Goal: Find contact information: Find contact information

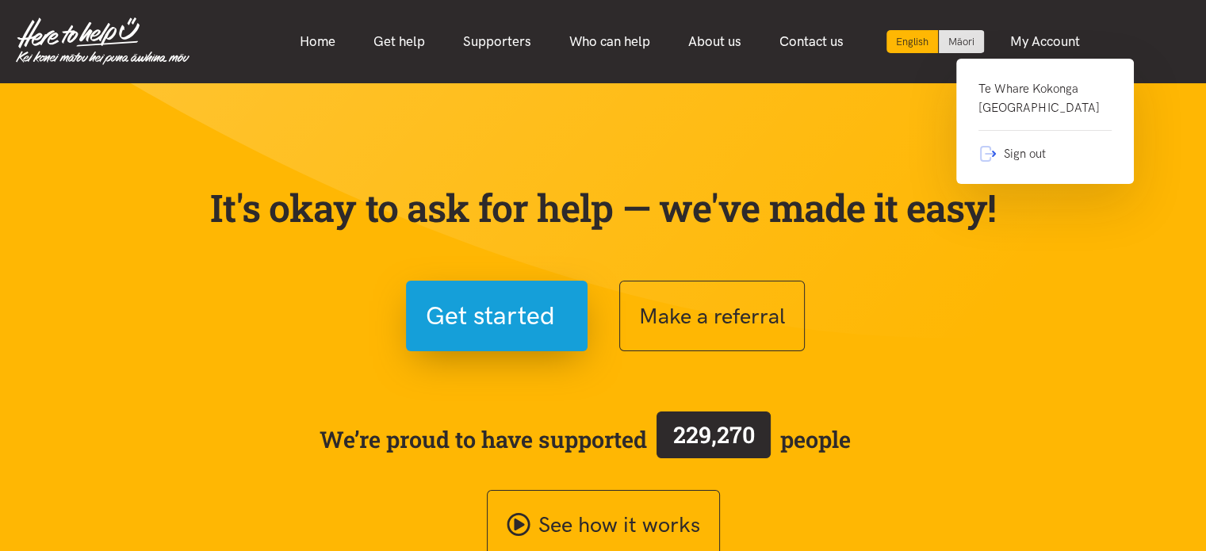
click at [1015, 104] on link "Te Whare Kokonga Melville Community House" at bounding box center [1045, 105] width 133 height 52
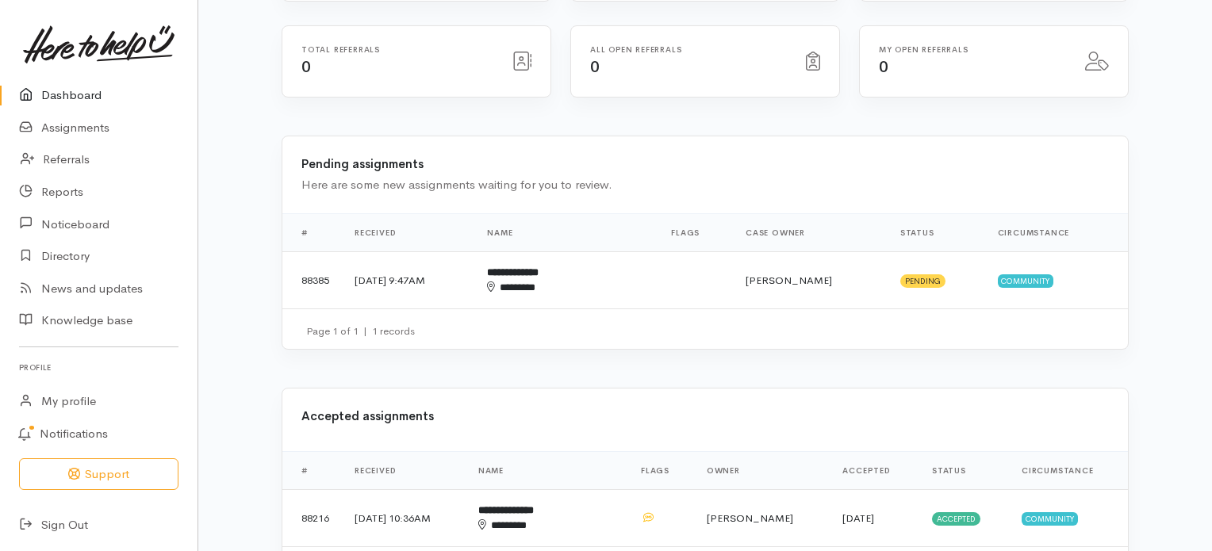
scroll to position [314, 0]
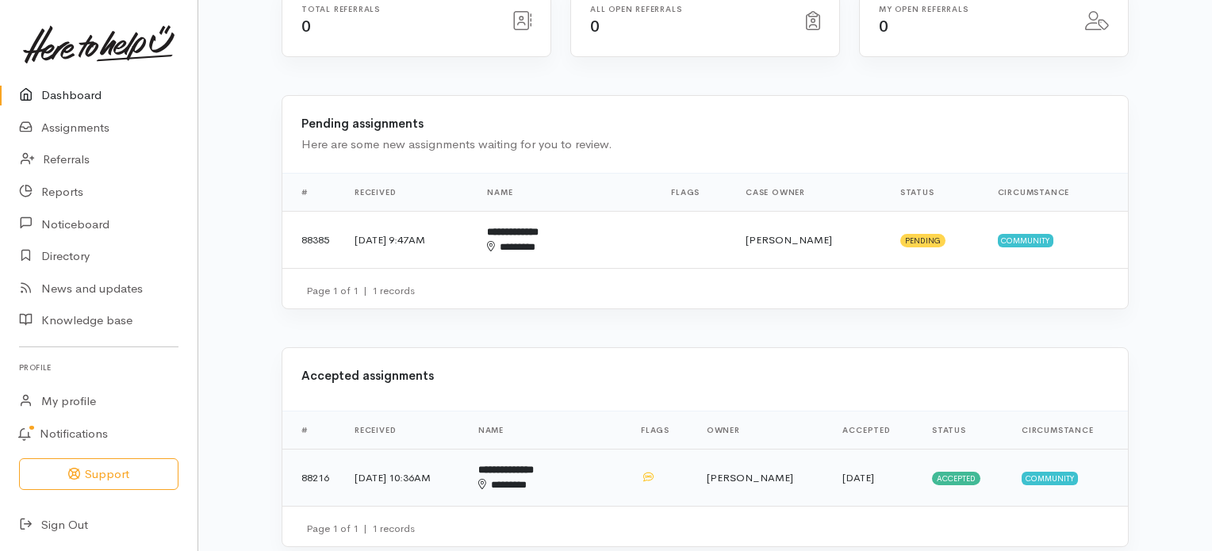
click at [534, 465] on b "**********" at bounding box center [506, 470] width 56 height 10
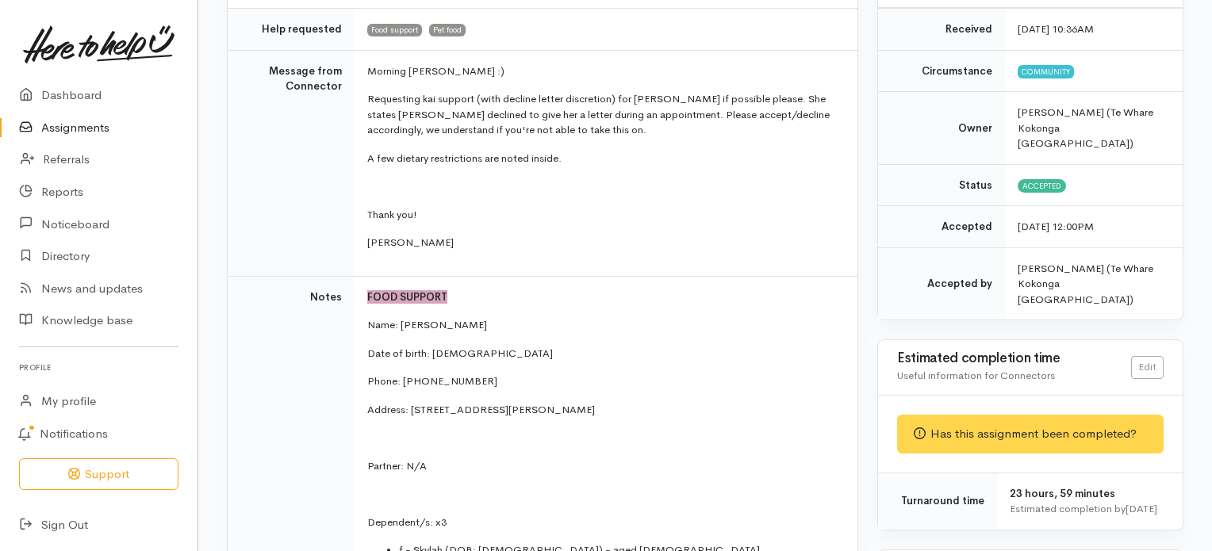
scroll to position [238, 0]
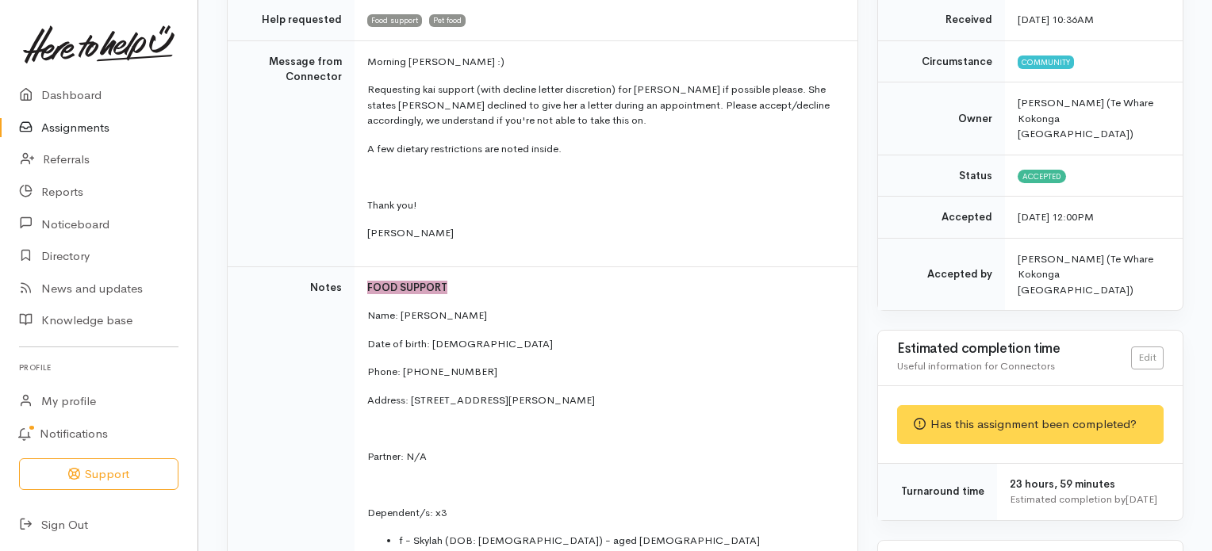
drag, startPoint x: 476, startPoint y: 295, endPoint x: 400, endPoint y: 303, distance: 76.5
click at [400, 308] on p "Name: [PERSON_NAME]" at bounding box center [602, 316] width 471 height 16
copy p "[PERSON_NAME]"
drag, startPoint x: 401, startPoint y: 352, endPoint x: 470, endPoint y: 349, distance: 69.1
click at [470, 364] on p "Phone: [PHONE_NUMBER]" at bounding box center [602, 372] width 471 height 16
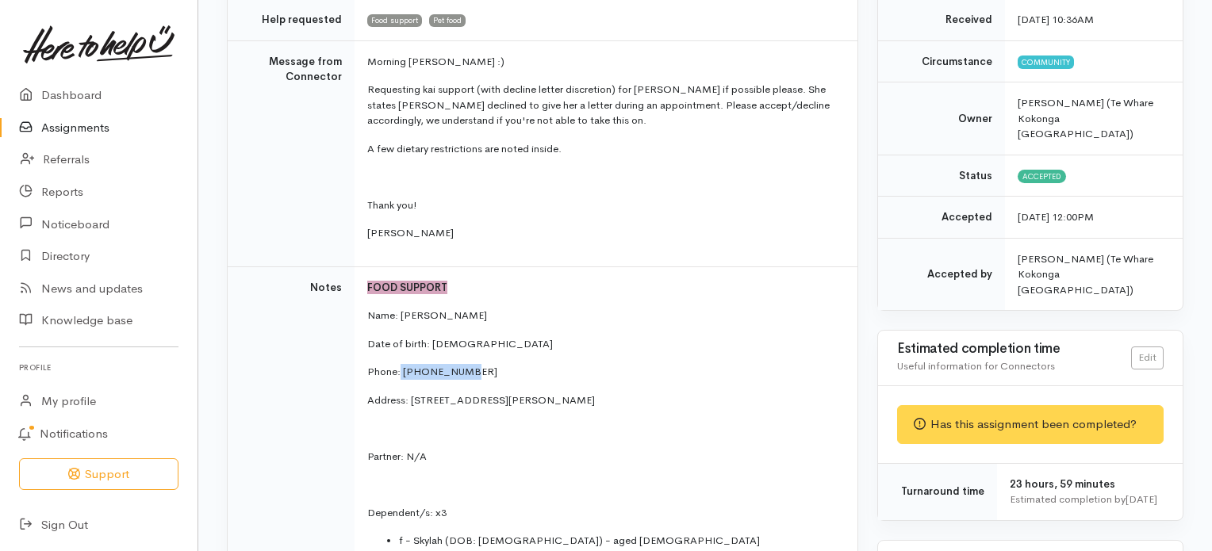
copy p "02108463123"
drag, startPoint x: 551, startPoint y: 379, endPoint x: 412, endPoint y: 375, distance: 139.6
click at [412, 393] on p "Address: [STREET_ADDRESS][PERSON_NAME]" at bounding box center [602, 401] width 471 height 16
copy p "[STREET_ADDRESS]"
click at [654, 393] on p "Address: [STREET_ADDRESS][PERSON_NAME]" at bounding box center [602, 401] width 471 height 16
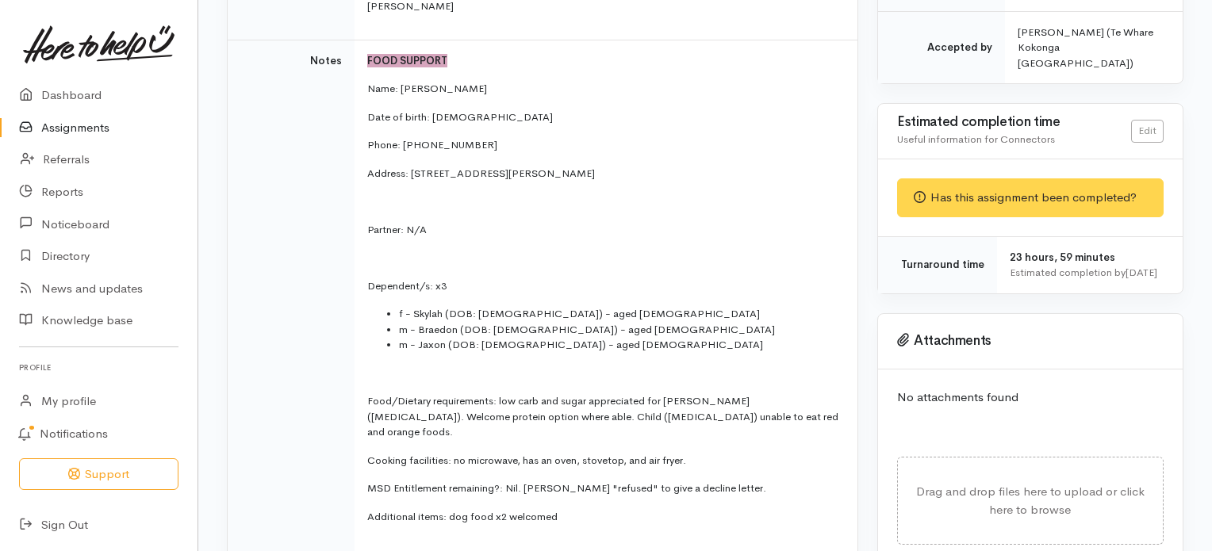
scroll to position [498, 0]
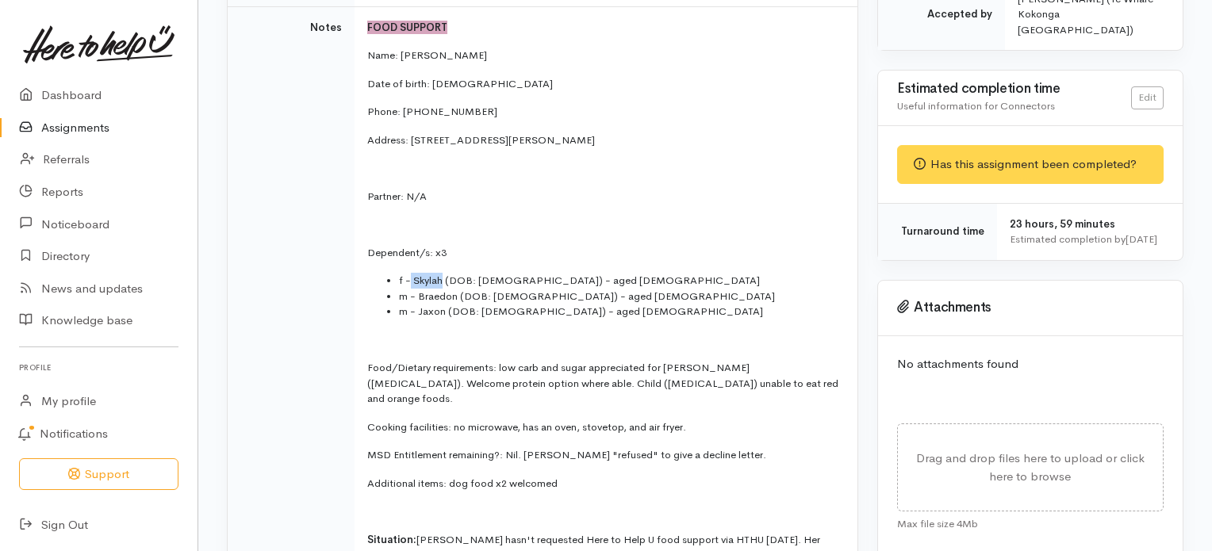
drag, startPoint x: 411, startPoint y: 257, endPoint x: 441, endPoint y: 262, distance: 30.5
click at [441, 273] on li "f - Skylah (DOB: [DEMOGRAPHIC_DATA]) - aged [DEMOGRAPHIC_DATA]" at bounding box center [618, 281] width 439 height 16
copy li "Skylah"
click at [454, 289] on li "m - Braedon (DOB: [DEMOGRAPHIC_DATA]) - aged [DEMOGRAPHIC_DATA]" at bounding box center [618, 297] width 439 height 16
drag, startPoint x: 454, startPoint y: 274, endPoint x: 419, endPoint y: 275, distance: 35.7
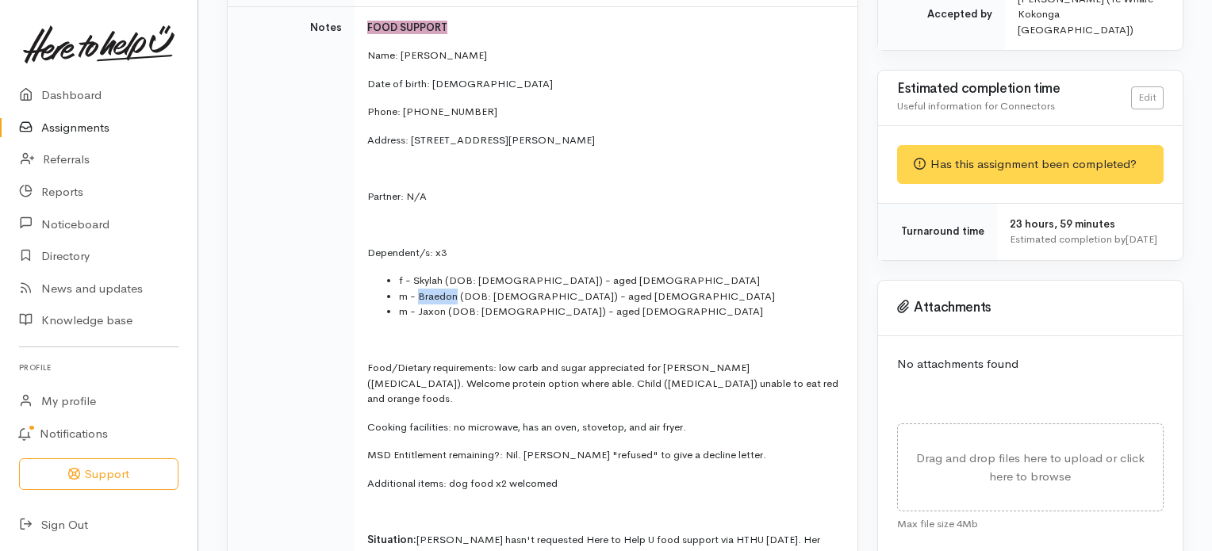
click at [419, 289] on li "m - Braedon (DOB: [DEMOGRAPHIC_DATA]) - aged [DEMOGRAPHIC_DATA]" at bounding box center [618, 297] width 439 height 16
copy li "Braedon"
click at [443, 304] on li "m - Jaxon (DOB: [DEMOGRAPHIC_DATA]) - aged [DEMOGRAPHIC_DATA]" at bounding box center [618, 312] width 439 height 16
drag, startPoint x: 443, startPoint y: 289, endPoint x: 418, endPoint y: 292, distance: 25.5
click at [418, 304] on li "m - Jaxon (DOB: [DEMOGRAPHIC_DATA]) - aged [DEMOGRAPHIC_DATA]" at bounding box center [618, 312] width 439 height 16
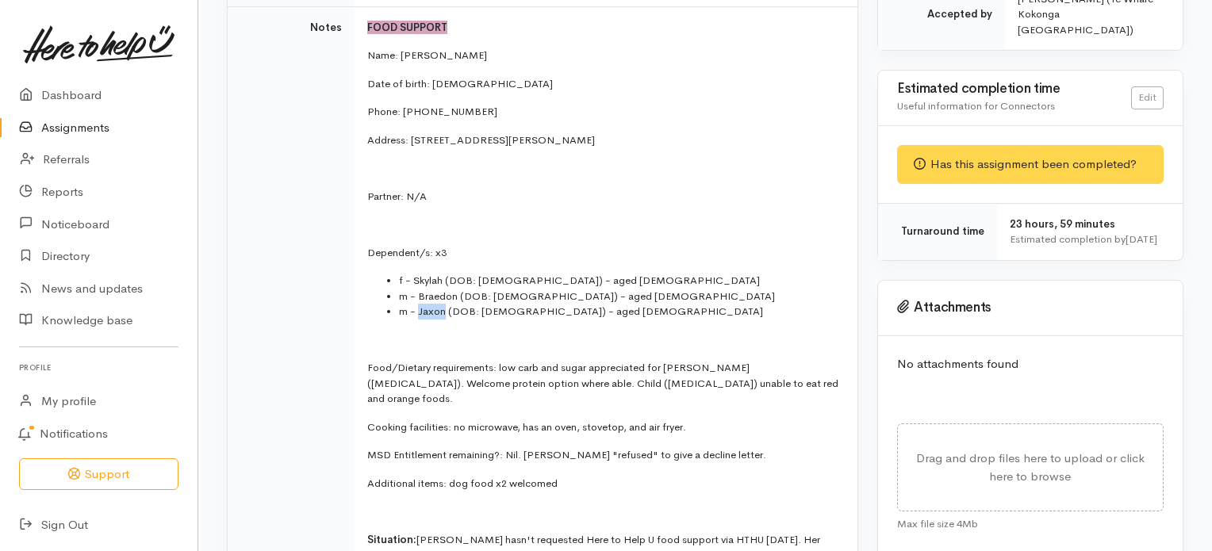
copy li "Jaxon"
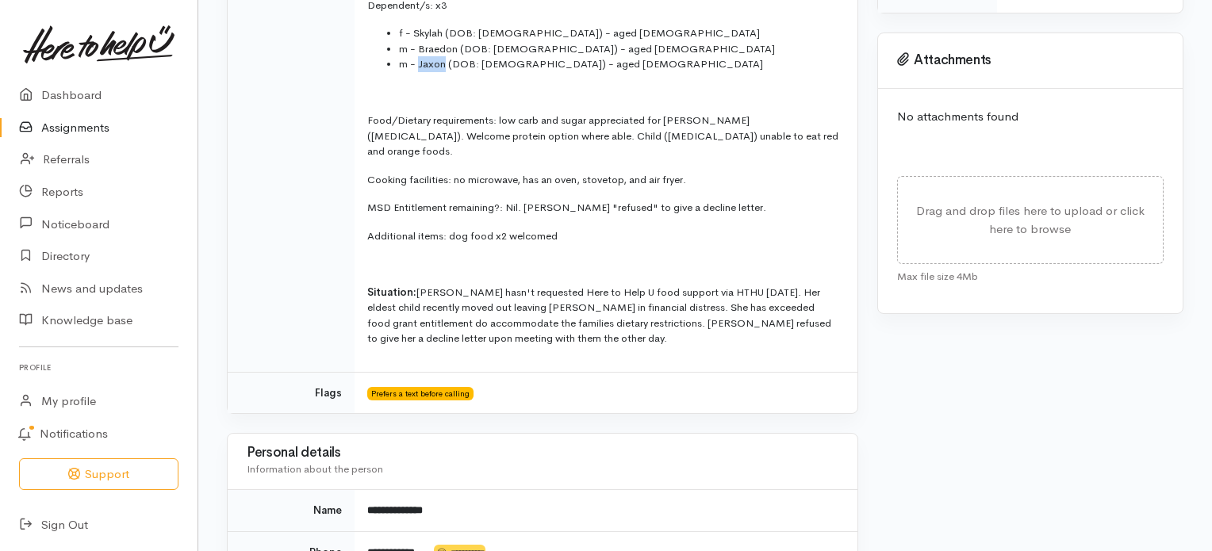
scroll to position [743, 0]
